Goal: Task Accomplishment & Management: Use online tool/utility

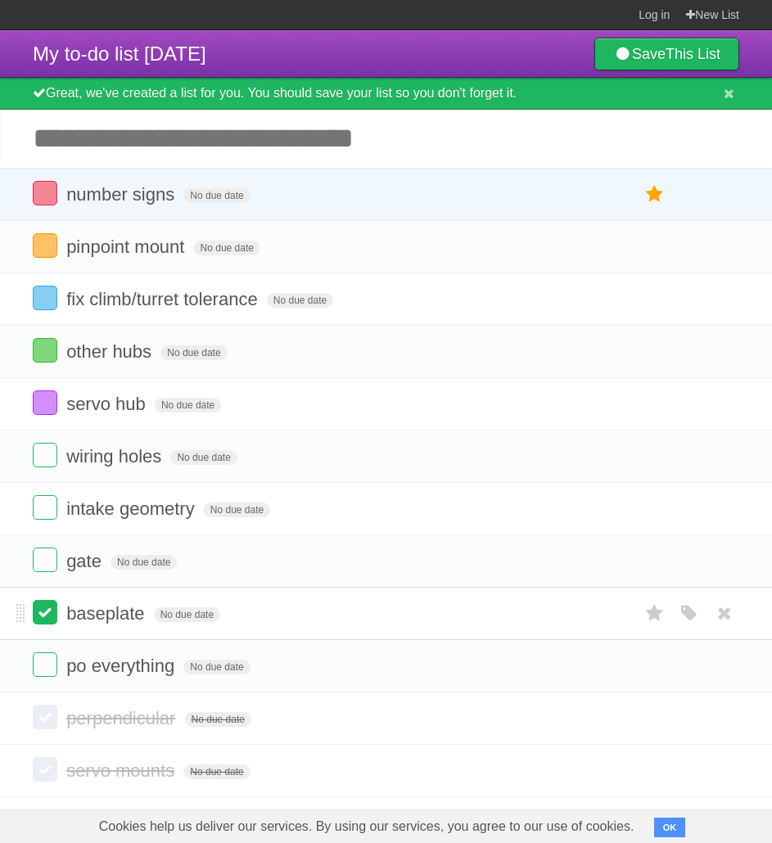
click at [48, 618] on label at bounding box center [45, 612] width 25 height 25
click at [45, 200] on label at bounding box center [45, 193] width 25 height 25
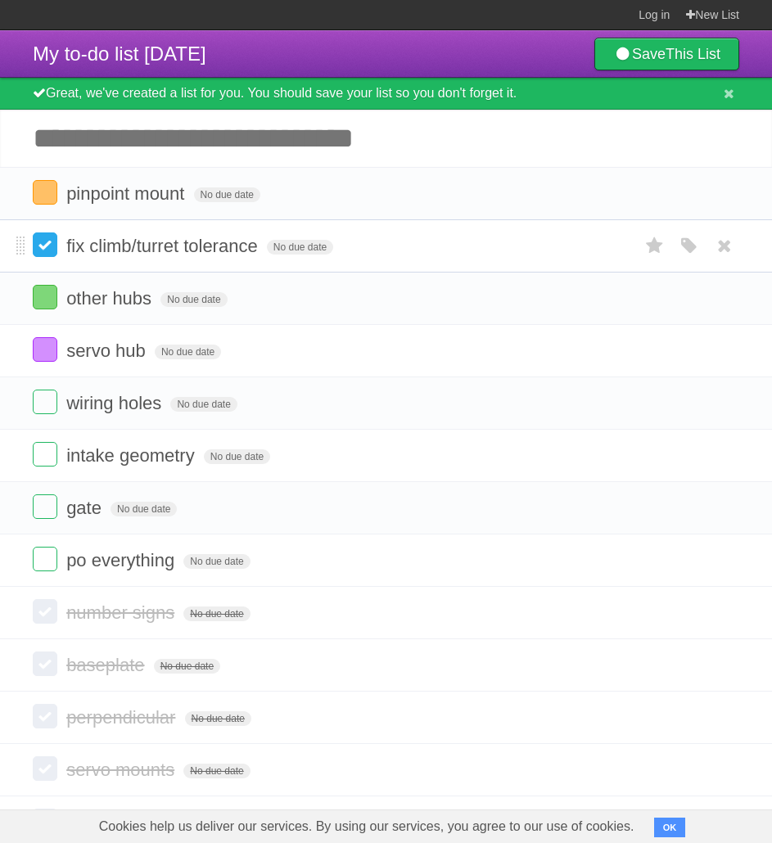
click at [47, 248] on label at bounding box center [45, 244] width 25 height 25
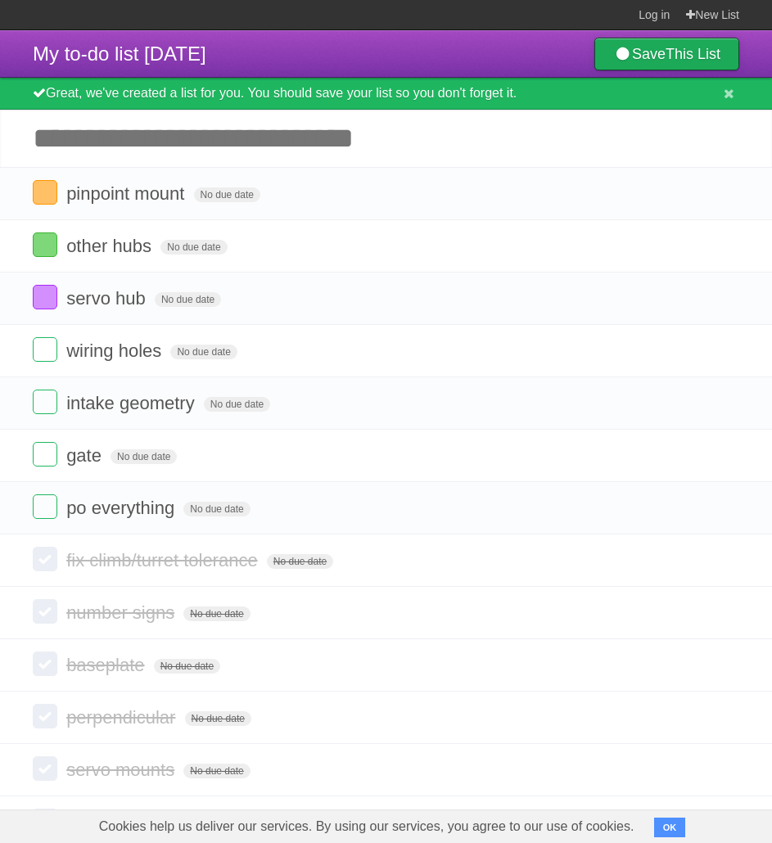
click at [624, 45] on link "Save This List" at bounding box center [666, 54] width 145 height 33
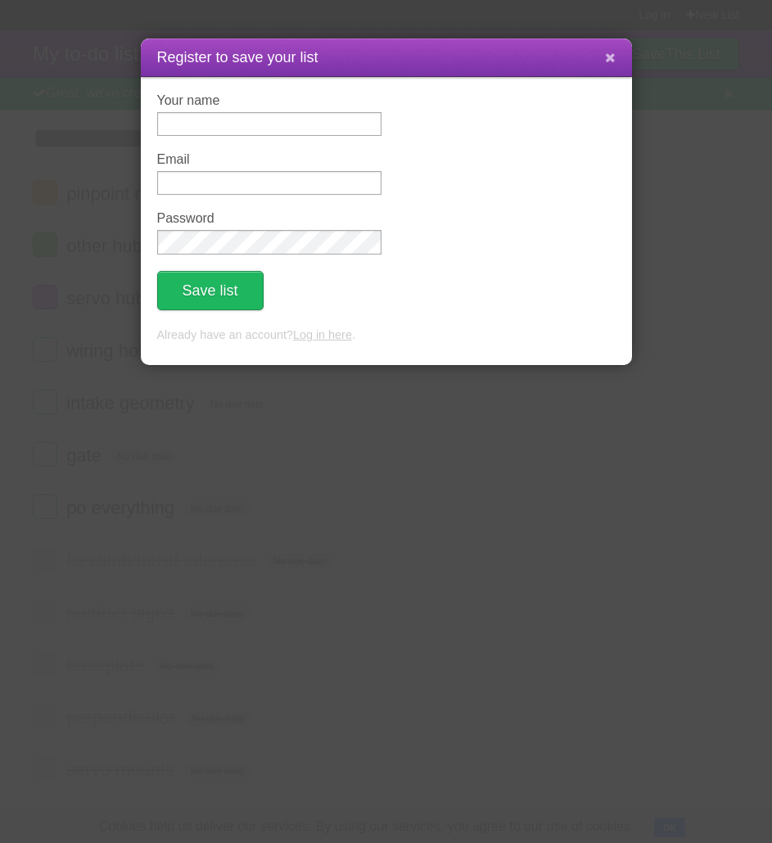
click at [602, 51] on button at bounding box center [610, 58] width 35 height 31
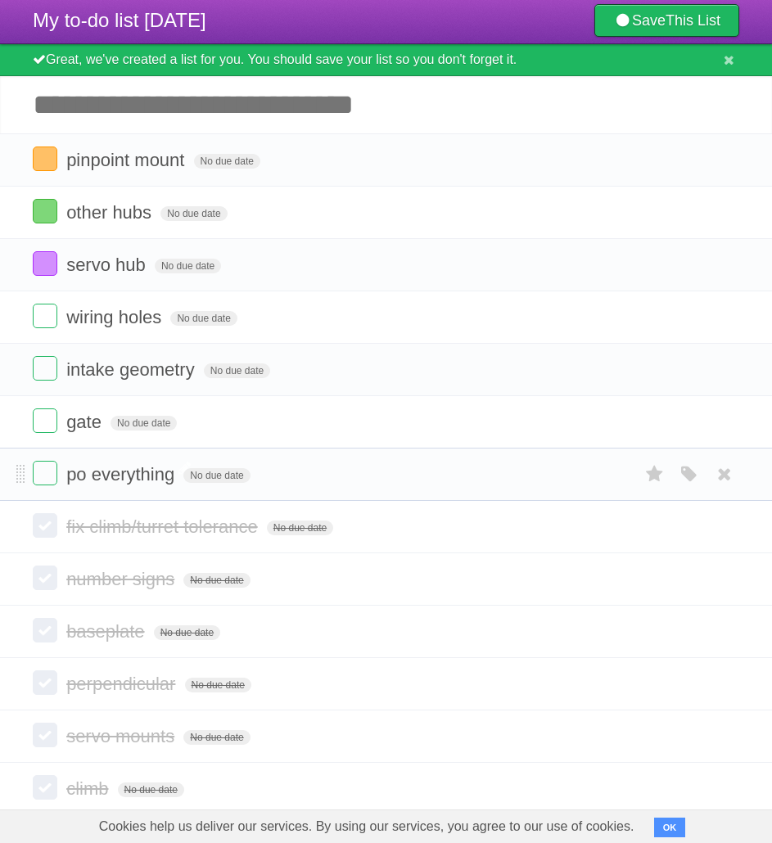
scroll to position [63, 0]
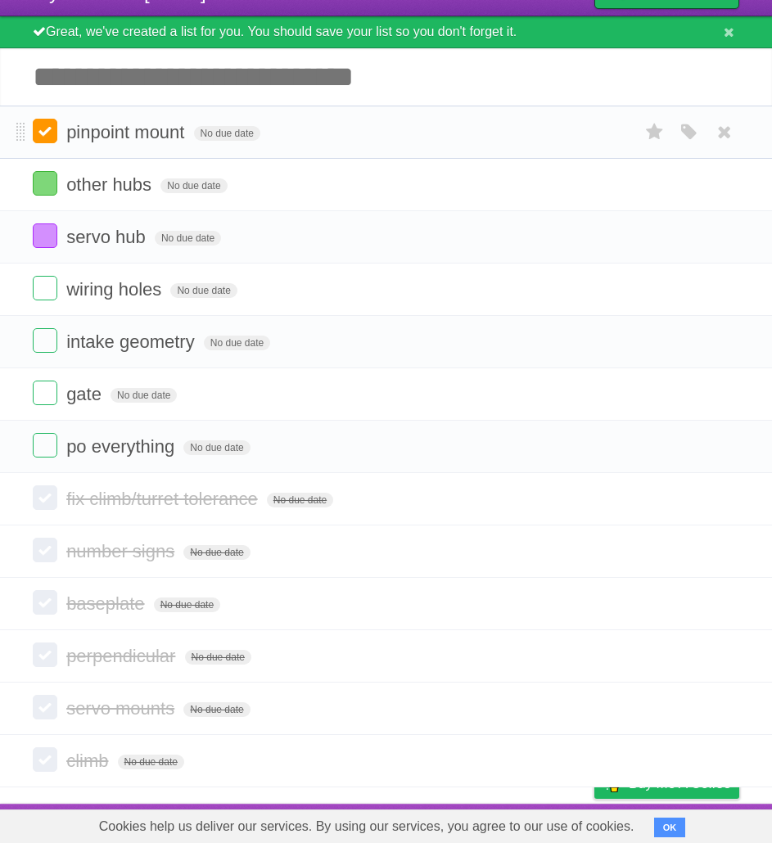
click at [47, 136] on label at bounding box center [45, 131] width 25 height 25
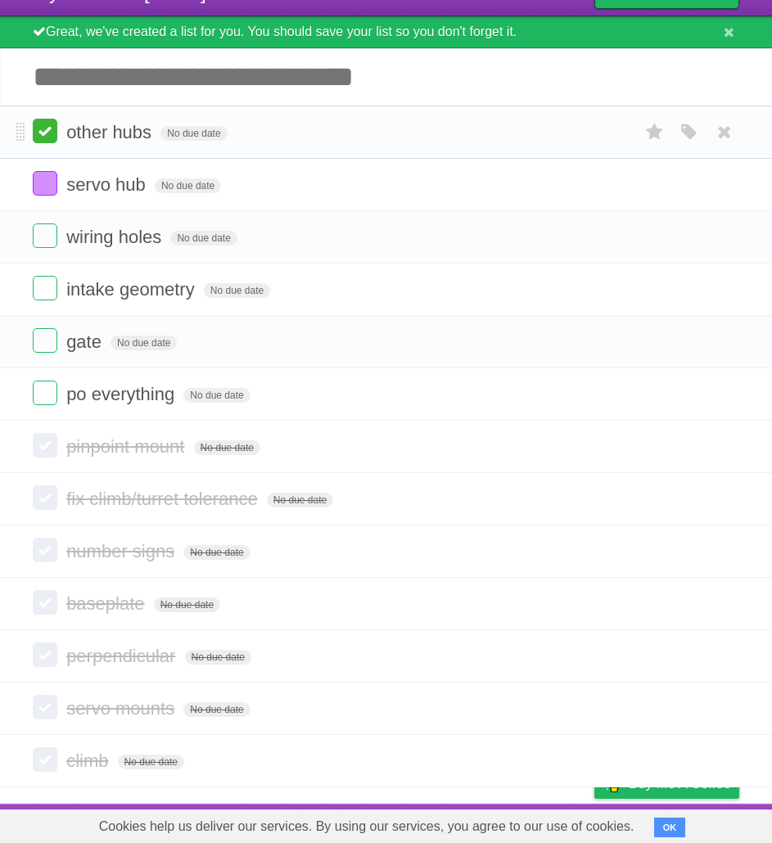
click at [43, 130] on label at bounding box center [45, 131] width 25 height 25
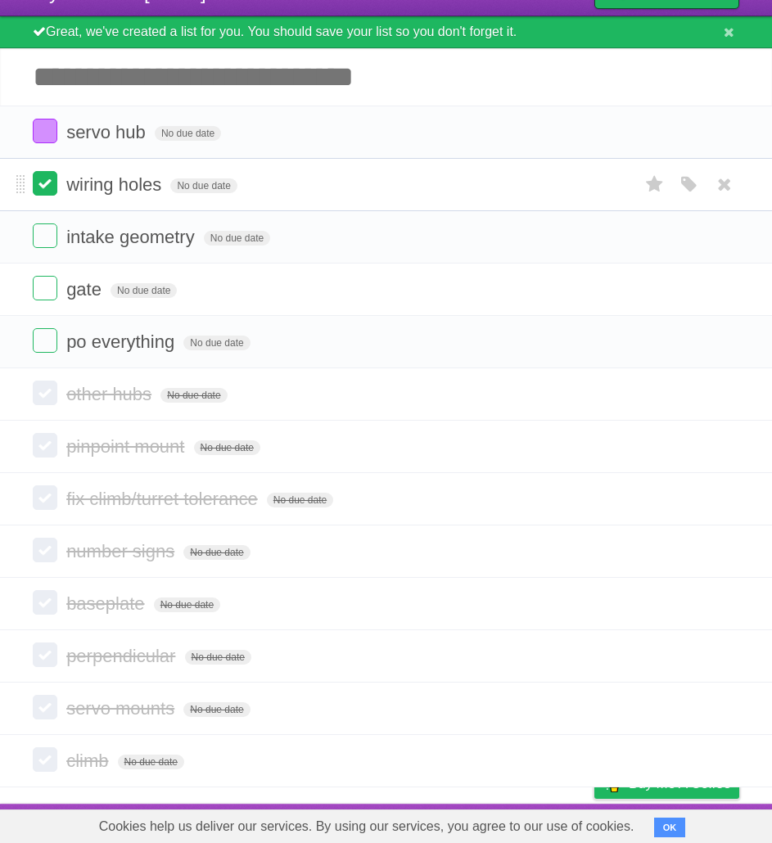
click at [44, 187] on label at bounding box center [45, 183] width 25 height 25
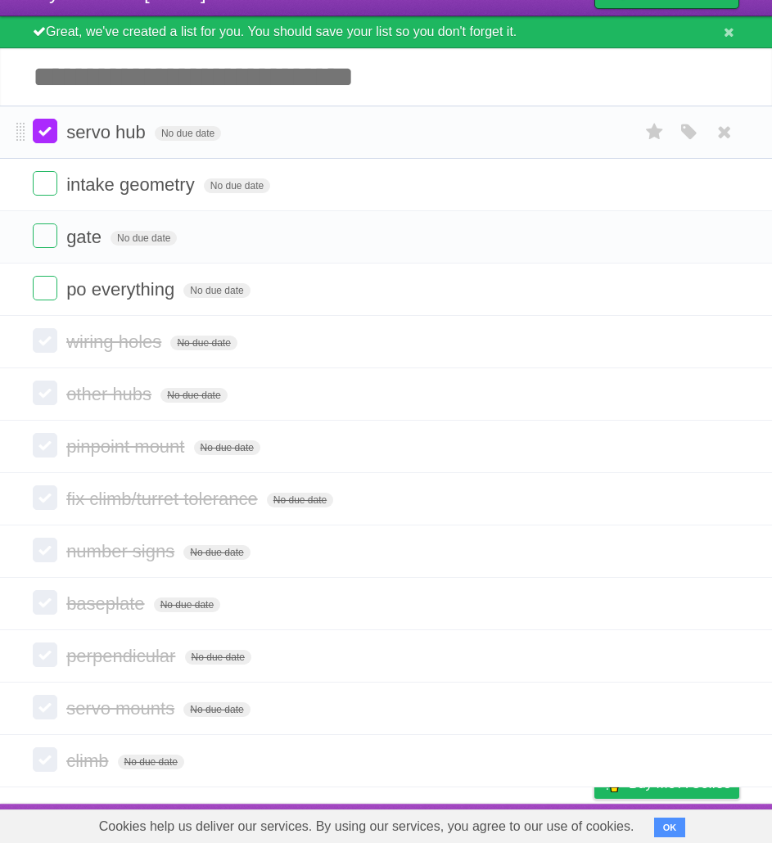
click at [47, 132] on label at bounding box center [45, 131] width 25 height 25
